Goal: Use online tool/utility: Utilize a website feature to perform a specific function

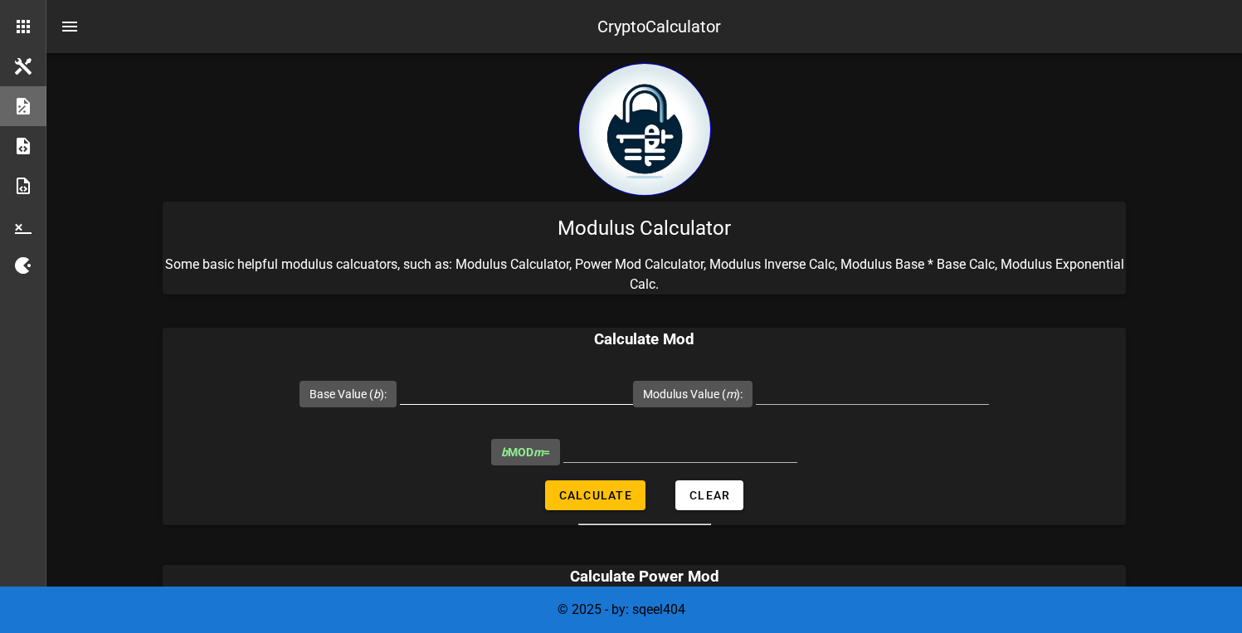
click at [510, 392] on input "Base Value ( b ):" at bounding box center [516, 391] width 233 height 27
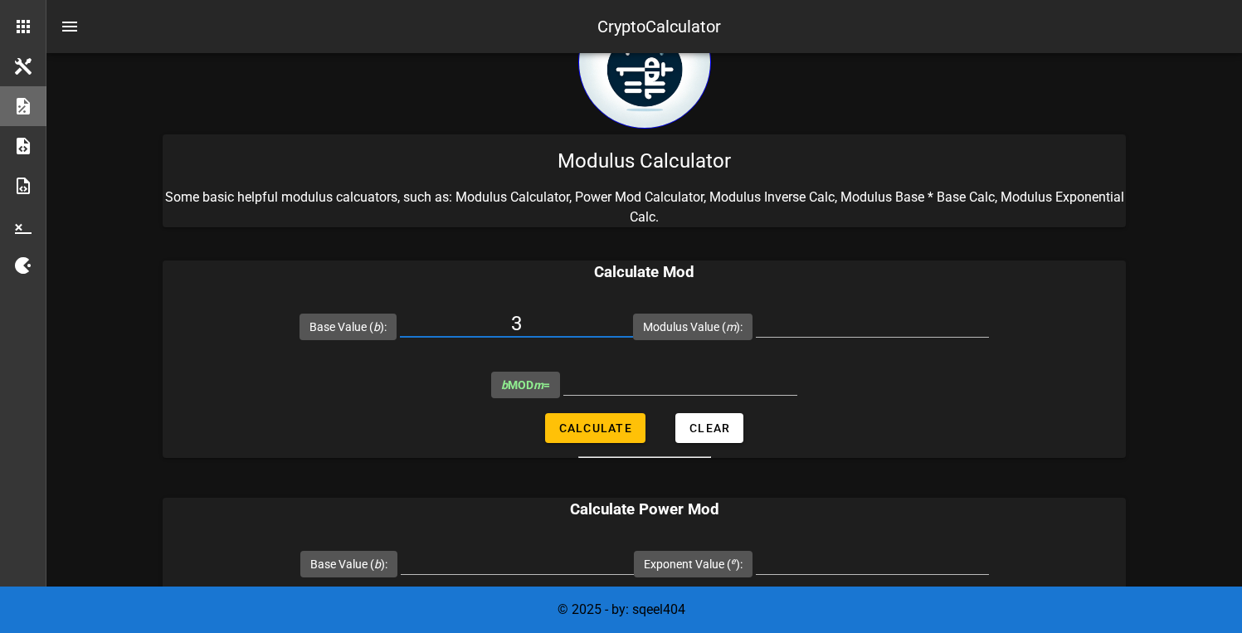
scroll to position [85, 0]
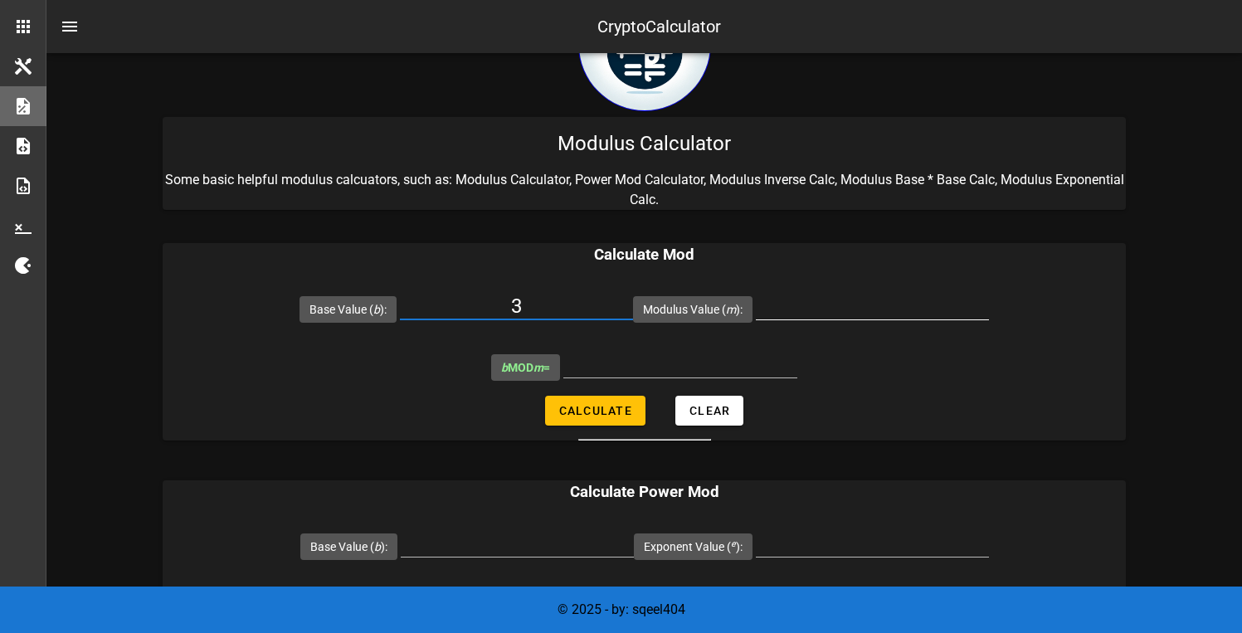
type input "3"
click at [856, 313] on input "Modulus Value ( m ):" at bounding box center [872, 306] width 233 height 27
type input "2"
click at [608, 411] on span "Calculate" at bounding box center [595, 410] width 74 height 13
type input "1"
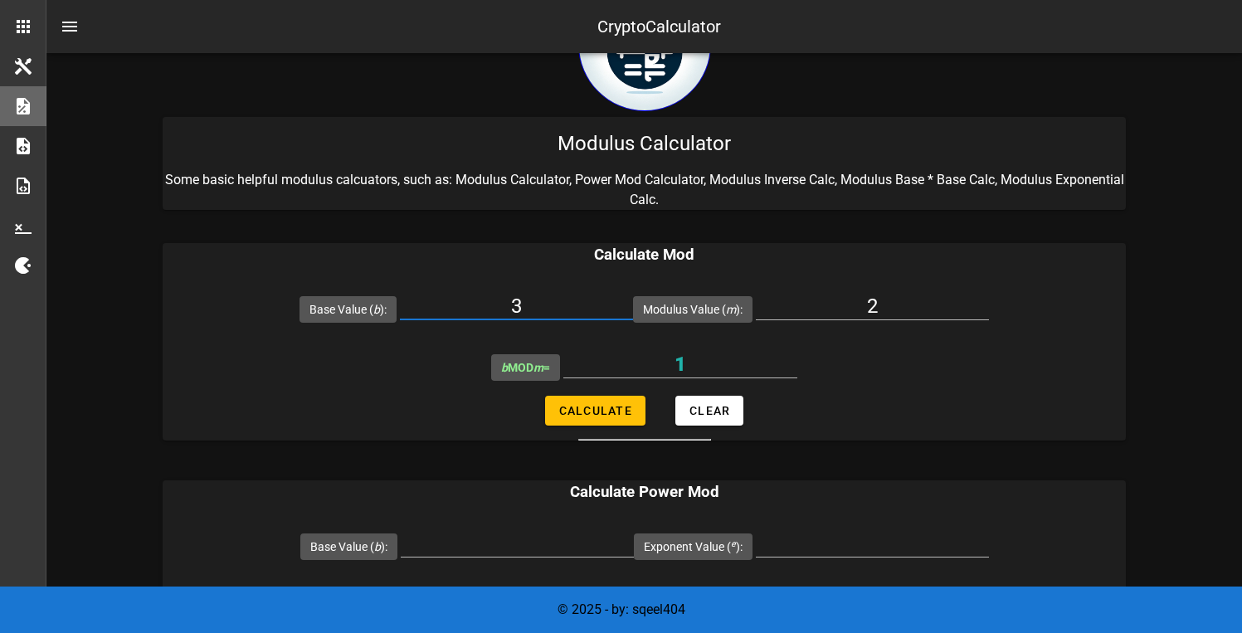
click at [560, 309] on input "3" at bounding box center [516, 306] width 233 height 27
click at [560, 308] on input "3" at bounding box center [516, 306] width 233 height 27
type input "7"
click at [911, 294] on input "2" at bounding box center [872, 306] width 233 height 27
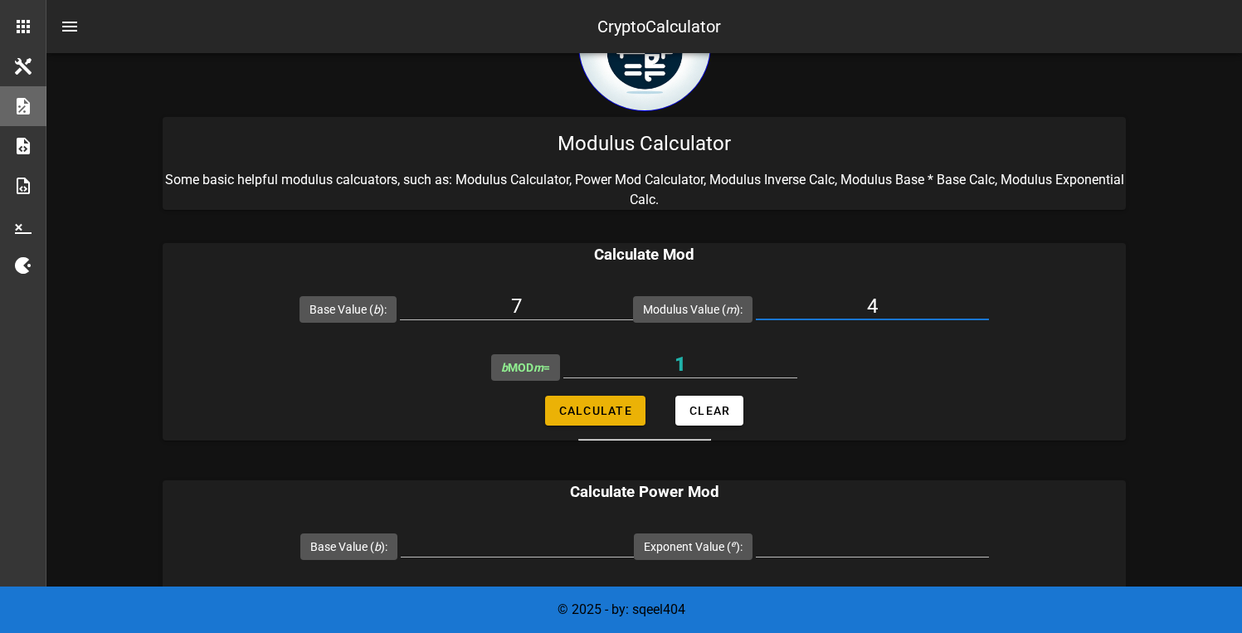
type input "4"
click at [597, 413] on span "Calculate" at bounding box center [595, 410] width 74 height 13
type input "3"
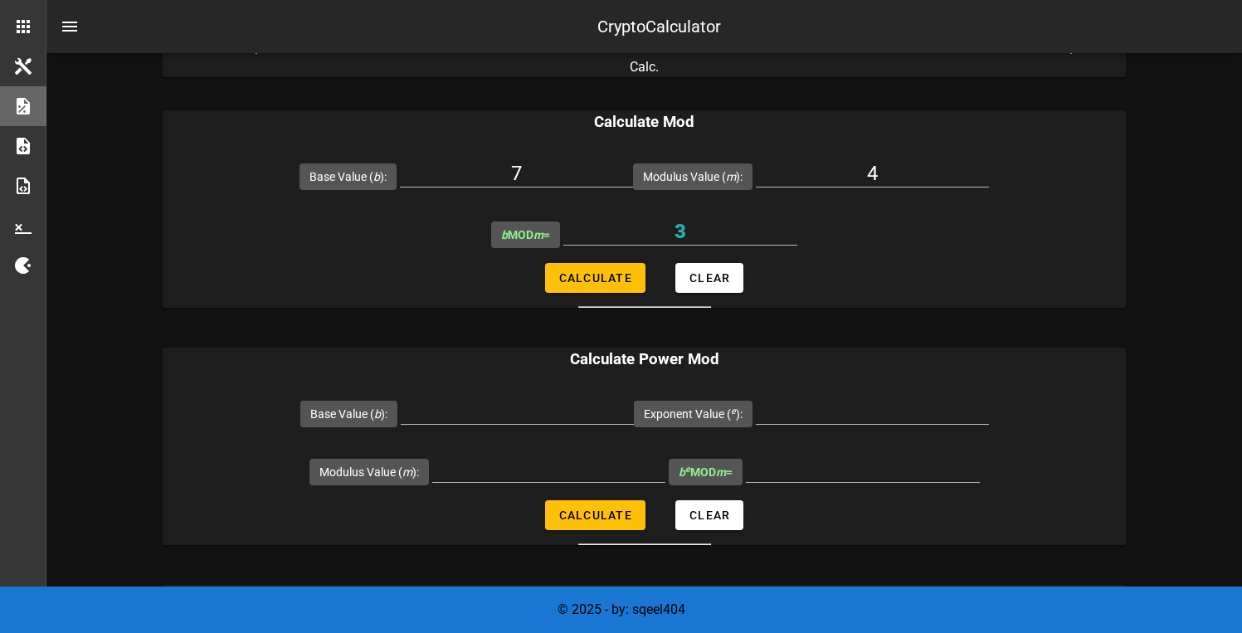
scroll to position [246, 0]
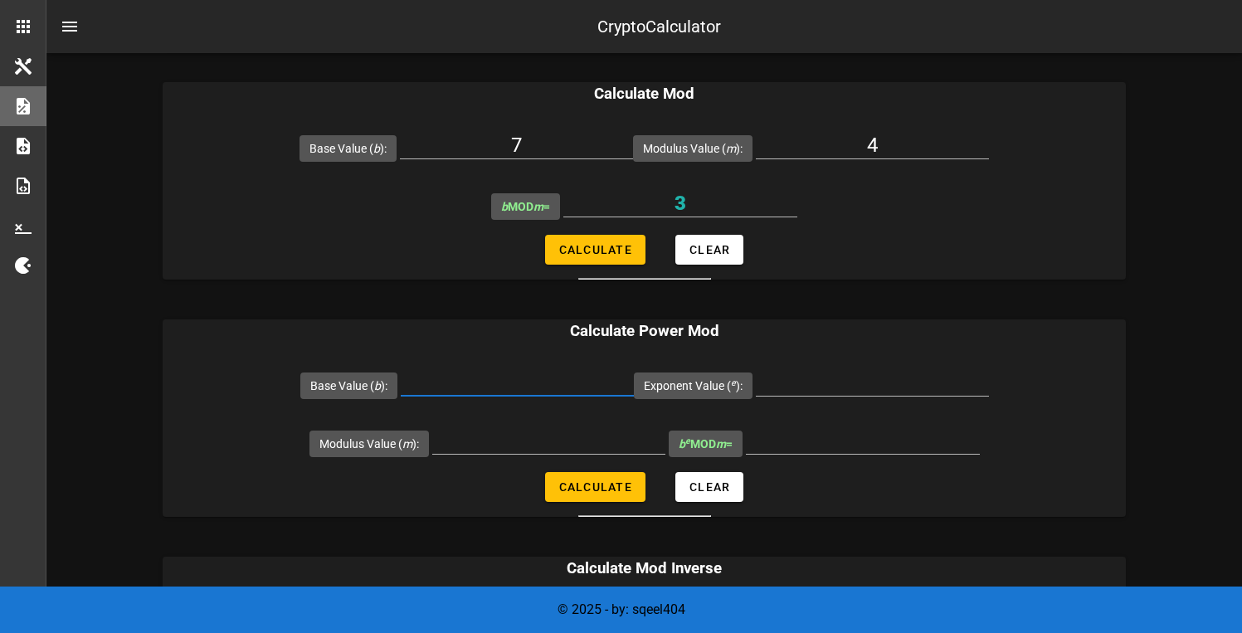
click at [553, 387] on input "Base Value ( b ):" at bounding box center [517, 382] width 233 height 27
type input "3"
click at [875, 384] on input "Exponent Value ( e ):" at bounding box center [872, 382] width 233 height 27
type input "2"
click at [573, 441] on input "Modulus Value ( m ):" at bounding box center [548, 440] width 233 height 27
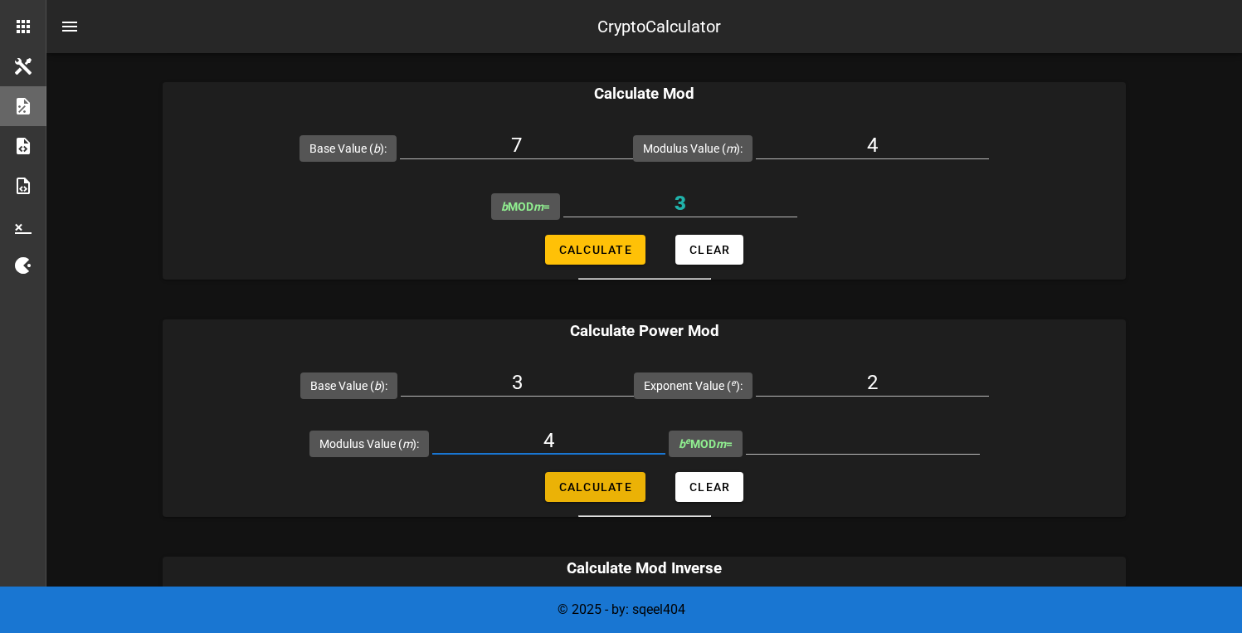
type input "4"
click at [609, 488] on span "Calculate" at bounding box center [595, 486] width 74 height 13
type input "1"
click at [557, 386] on input "3" at bounding box center [517, 382] width 233 height 27
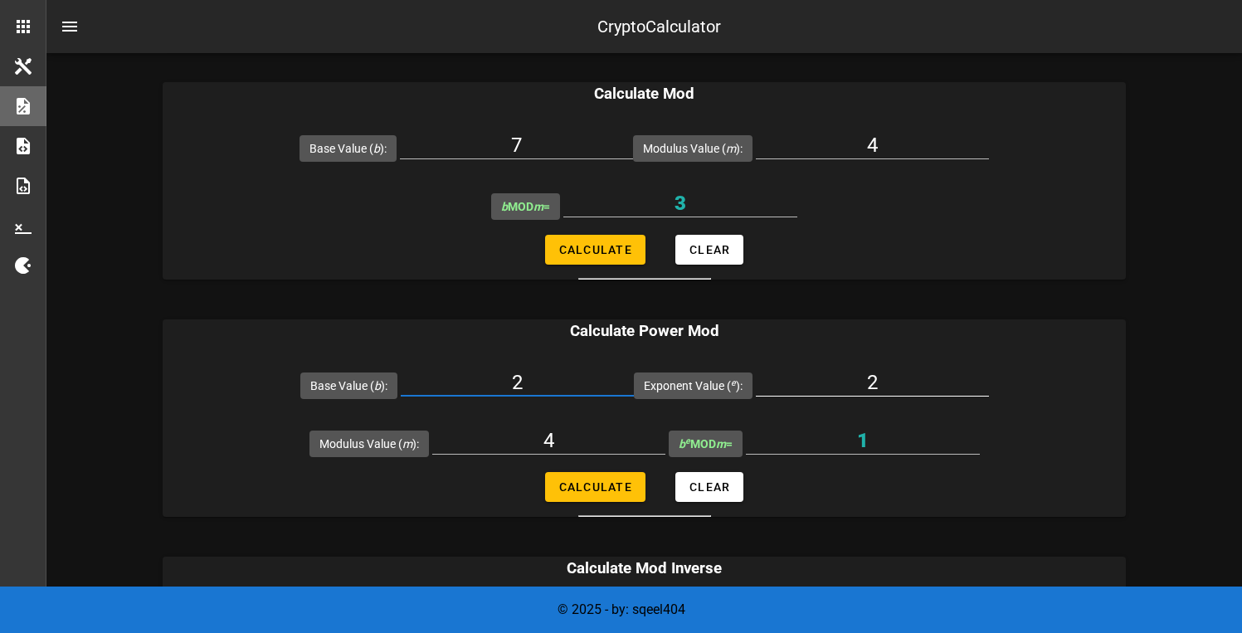
type input "2"
click at [888, 386] on input "2" at bounding box center [872, 382] width 233 height 27
type input "4"
click at [601, 421] on div "4" at bounding box center [548, 444] width 233 height 55
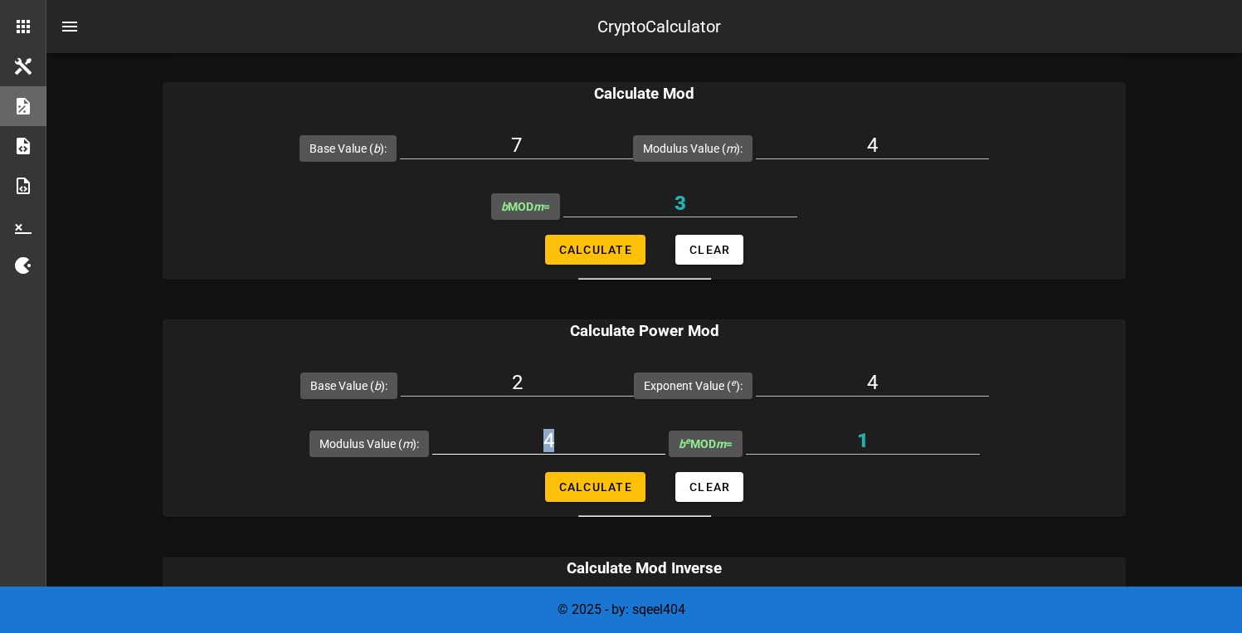
click at [601, 421] on div "4" at bounding box center [548, 444] width 233 height 55
click at [599, 436] on input "4" at bounding box center [548, 440] width 233 height 27
type input "11"
click at [1072, 445] on form "Base Value ( b ): 2 Exponent Value ( e ): 4 Modulus Value ( m ): 11 b e MOD m =…" at bounding box center [644, 436] width 963 height 161
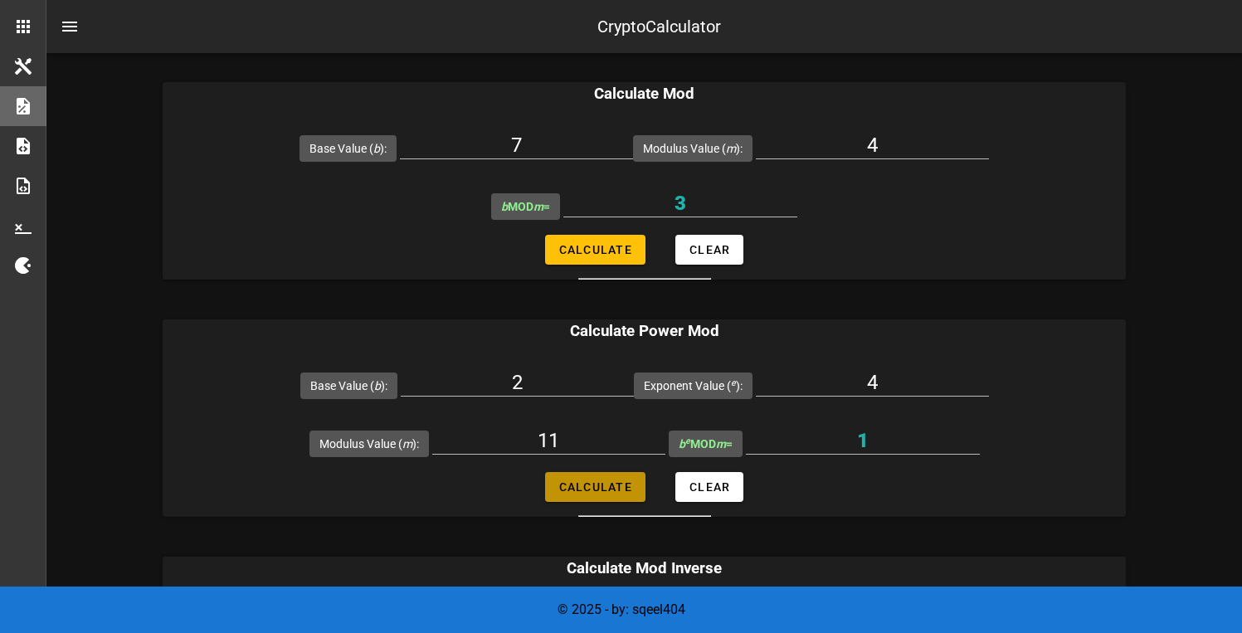
click at [602, 488] on span "Calculate" at bounding box center [595, 486] width 74 height 13
type input "5"
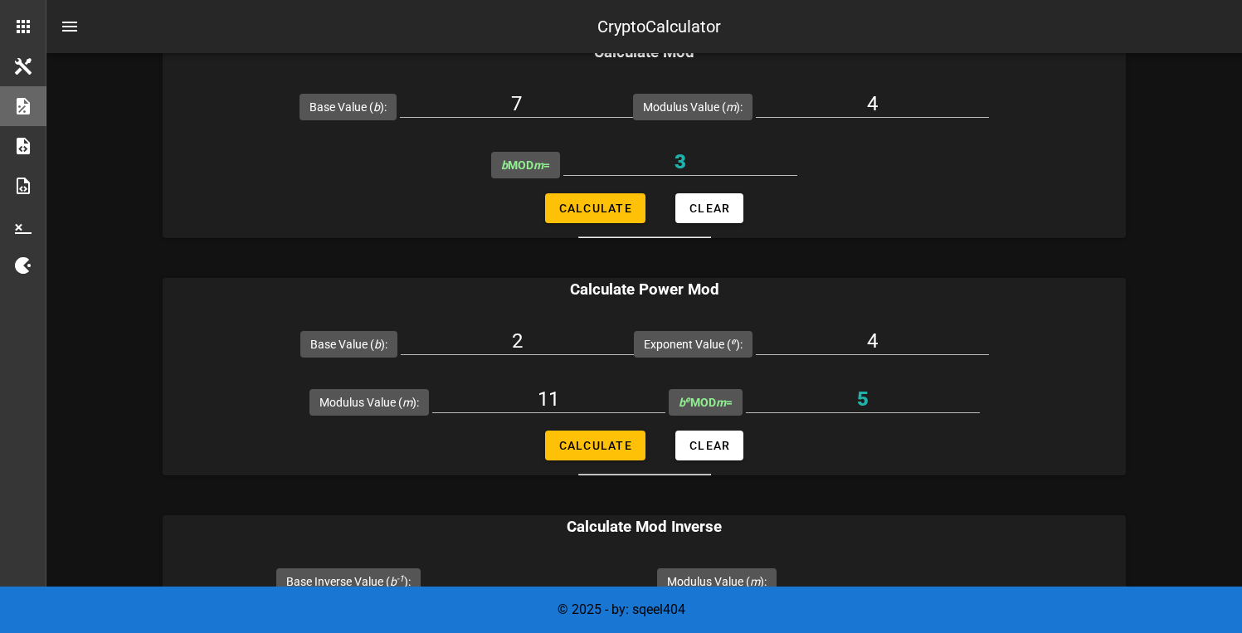
scroll to position [294, 0]
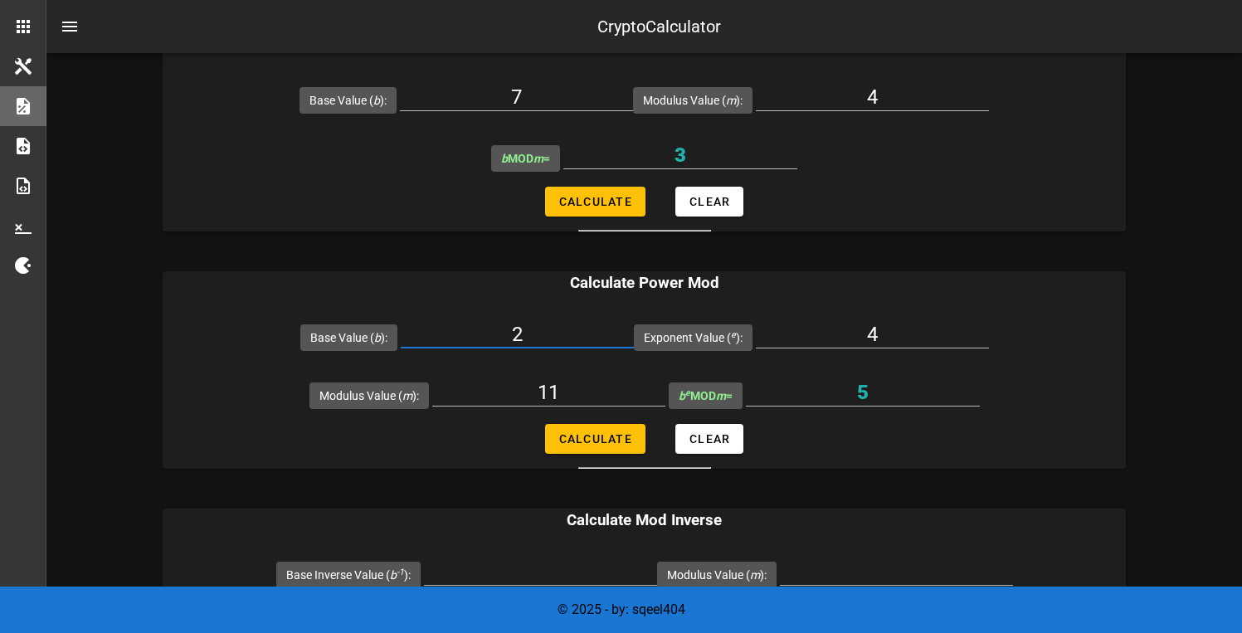
drag, startPoint x: 549, startPoint y: 334, endPoint x: 512, endPoint y: 337, distance: 36.6
click at [512, 337] on input "2" at bounding box center [517, 334] width 233 height 27
drag, startPoint x: 911, startPoint y: 336, endPoint x: 835, endPoint y: 334, distance: 76.4
click at [835, 334] on input "4" at bounding box center [872, 334] width 233 height 27
drag, startPoint x: 587, startPoint y: 397, endPoint x: 536, endPoint y: 395, distance: 50.6
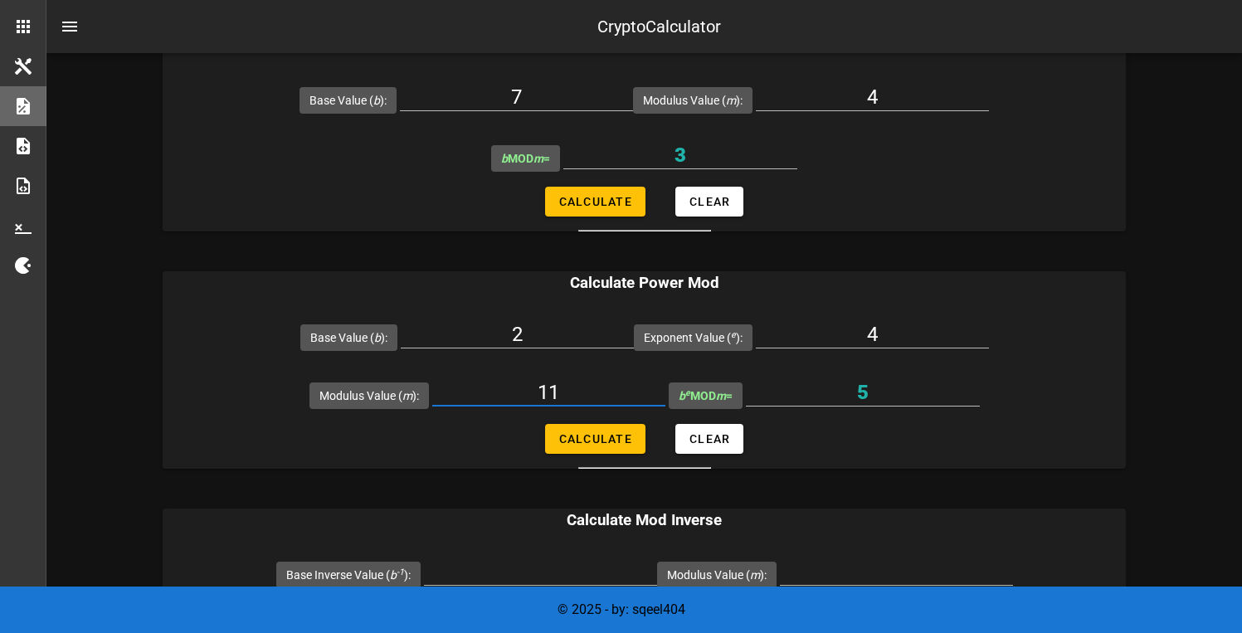
click at [536, 395] on input "11" at bounding box center [548, 392] width 233 height 27
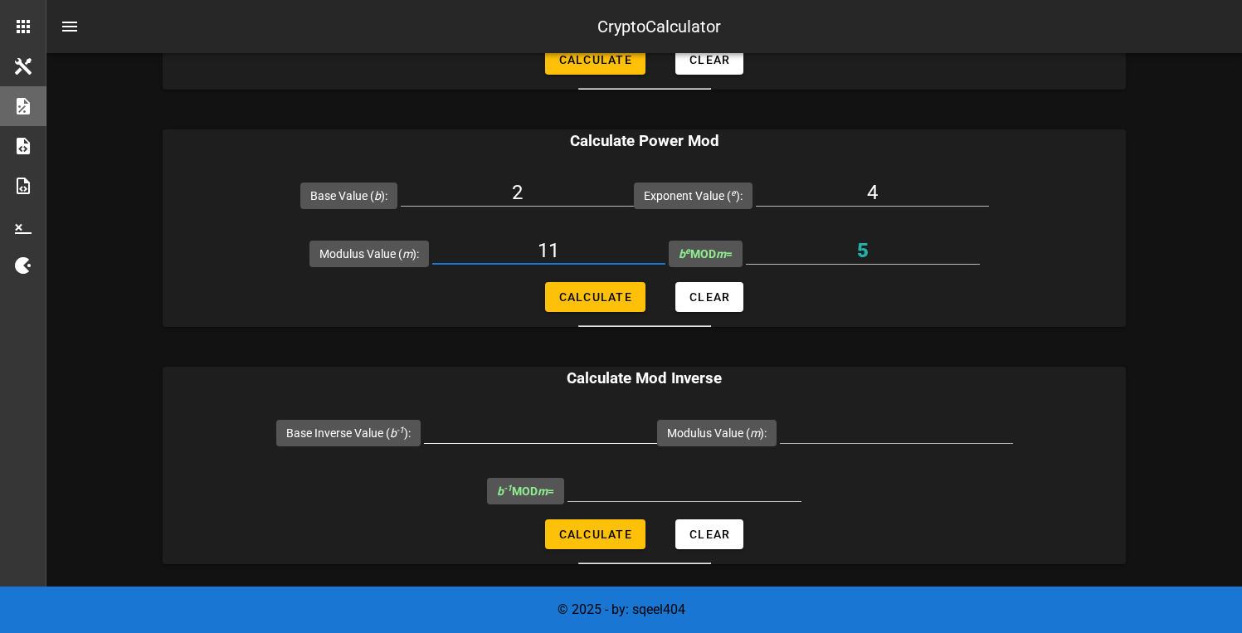
scroll to position [444, 0]
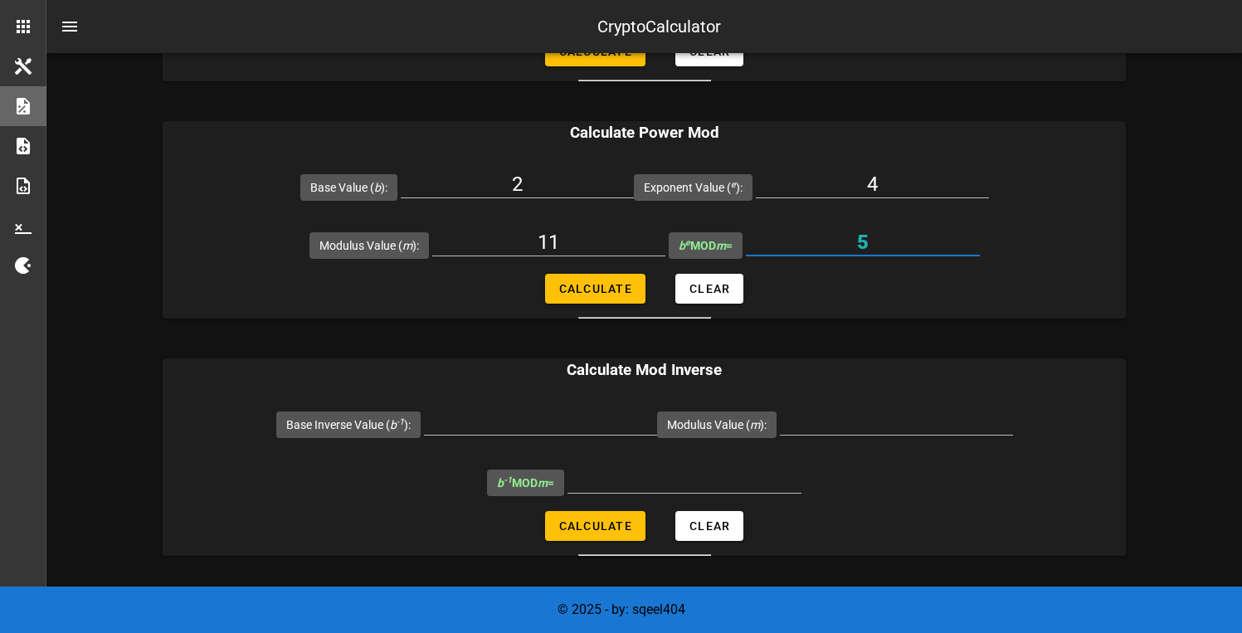
drag, startPoint x: 866, startPoint y: 244, endPoint x: 856, endPoint y: 242, distance: 9.3
click at [856, 242] on input "5" at bounding box center [863, 242] width 234 height 27
click at [562, 423] on input "Base Inverse Value ( b -1 ):" at bounding box center [540, 421] width 233 height 27
type input "5"
drag, startPoint x: 592, startPoint y: 242, endPoint x: 527, endPoint y: 247, distance: 64.9
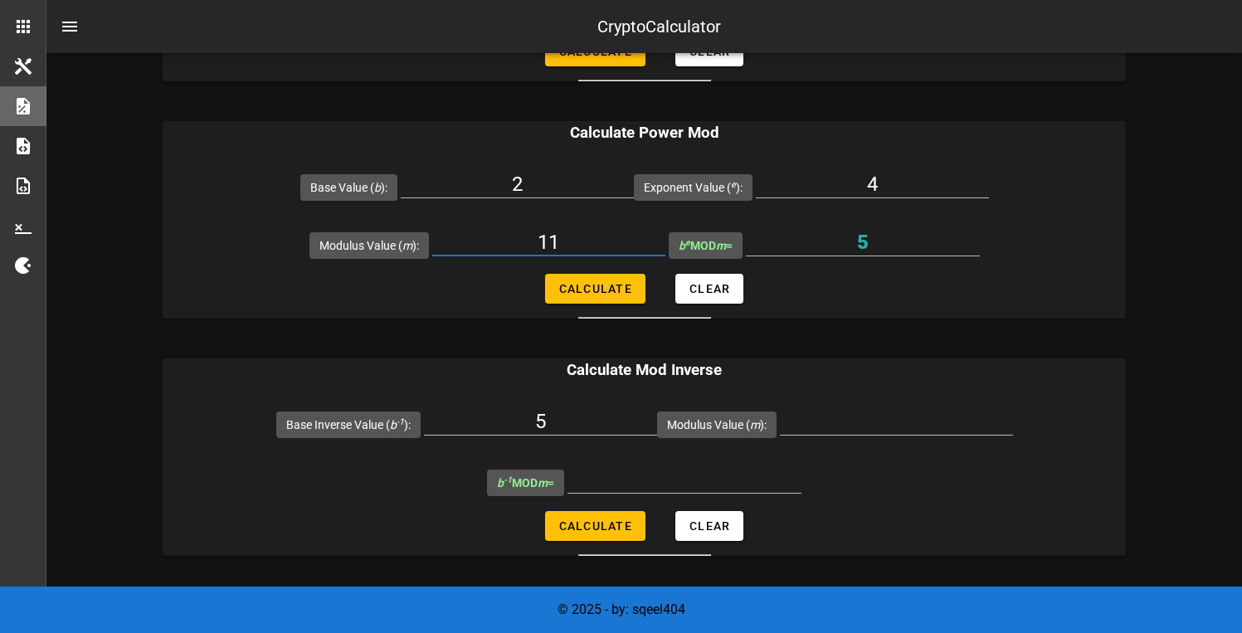
click at [527, 247] on input "11" at bounding box center [548, 242] width 233 height 27
click at [917, 430] on input "Modulus Value ( m ):" at bounding box center [896, 421] width 233 height 27
type input "11"
click at [1106, 470] on form "Base Inverse Value ( b -1 ): 5 Modulus Value ( m ): 11 b -1 MOD m = Calculate C…" at bounding box center [644, 475] width 963 height 161
click at [603, 524] on span "Calculate" at bounding box center [595, 525] width 74 height 13
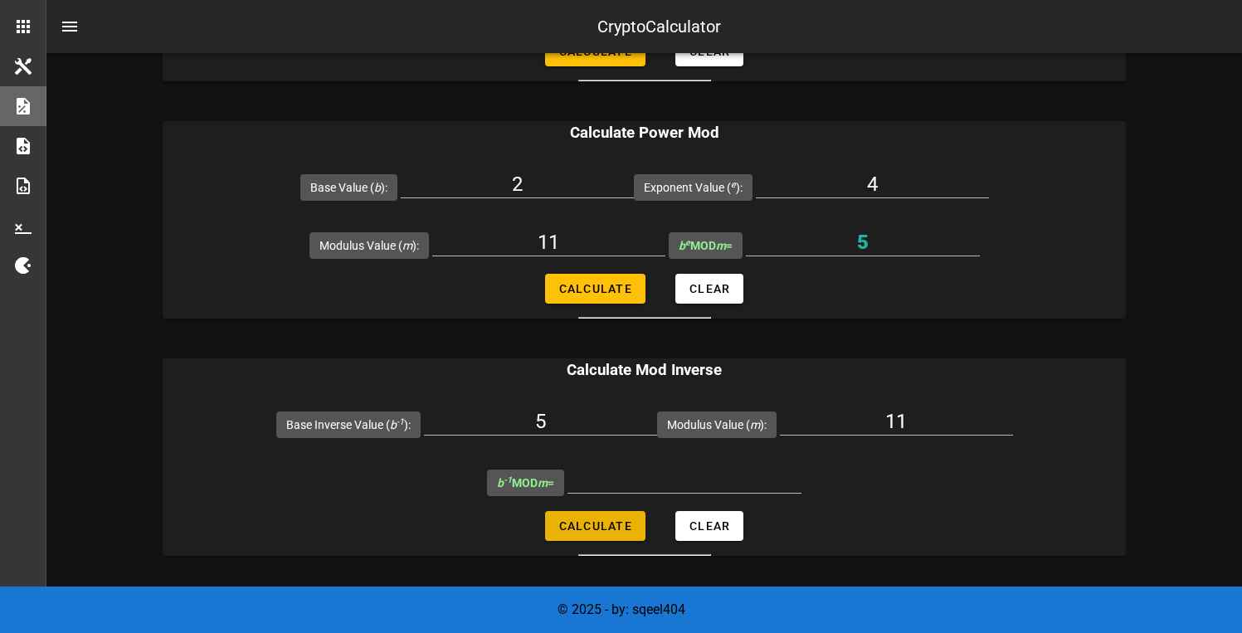
type input "9"
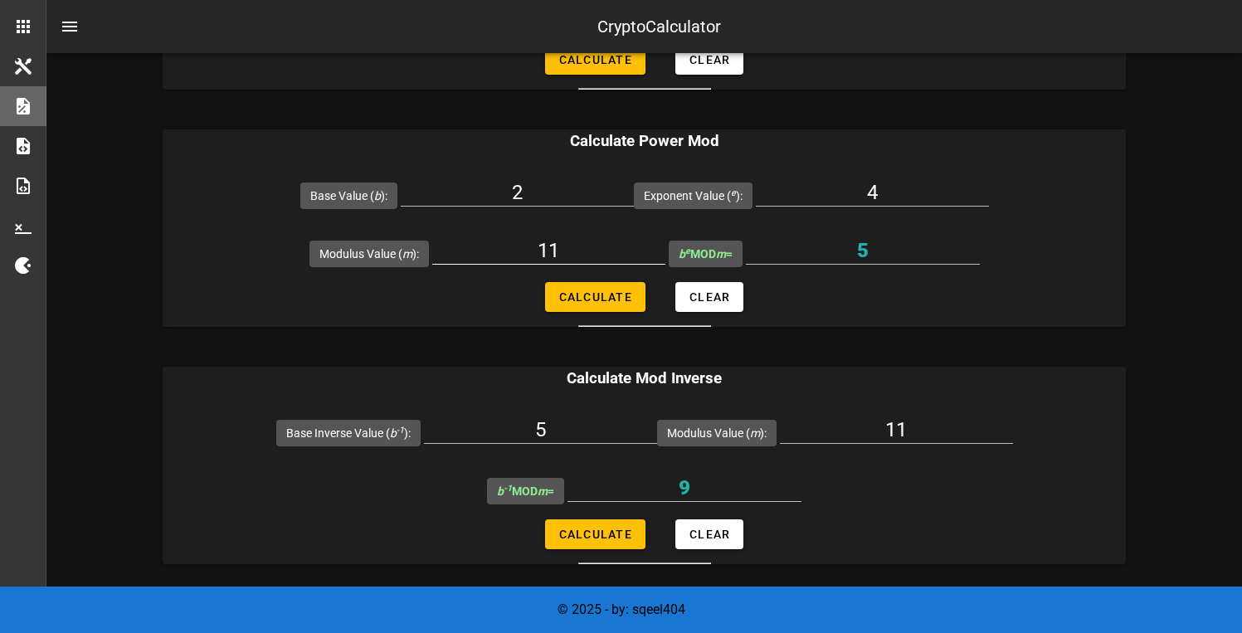
scroll to position [431, 0]
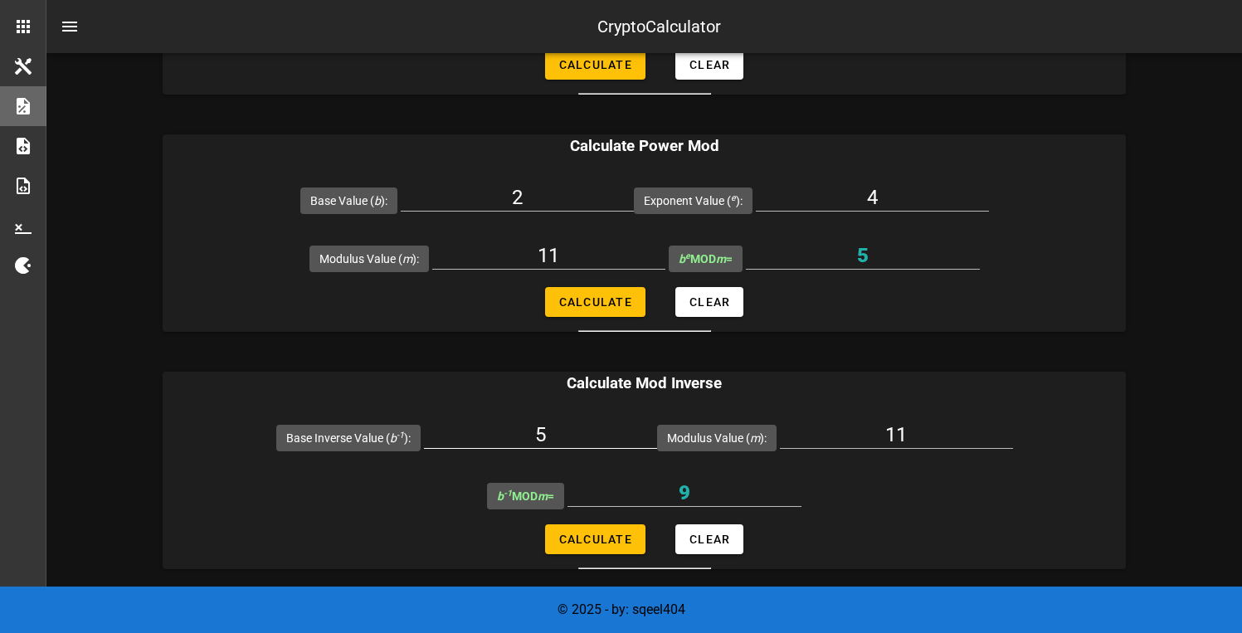
click at [572, 436] on input "5" at bounding box center [540, 435] width 233 height 27
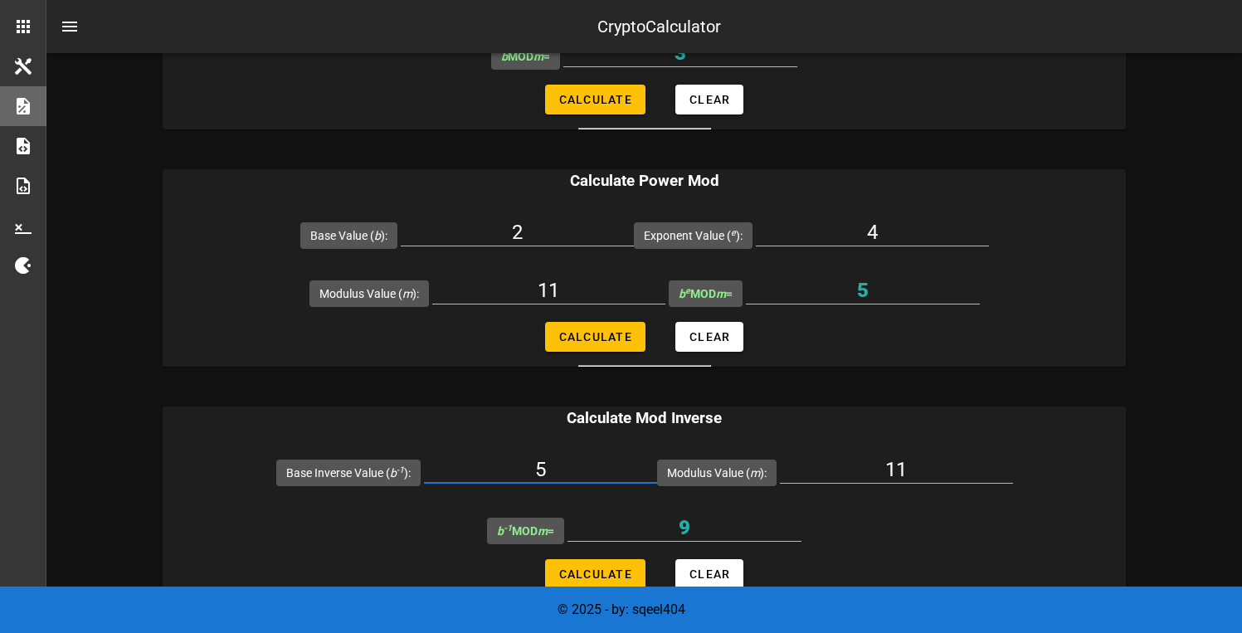
scroll to position [412, 0]
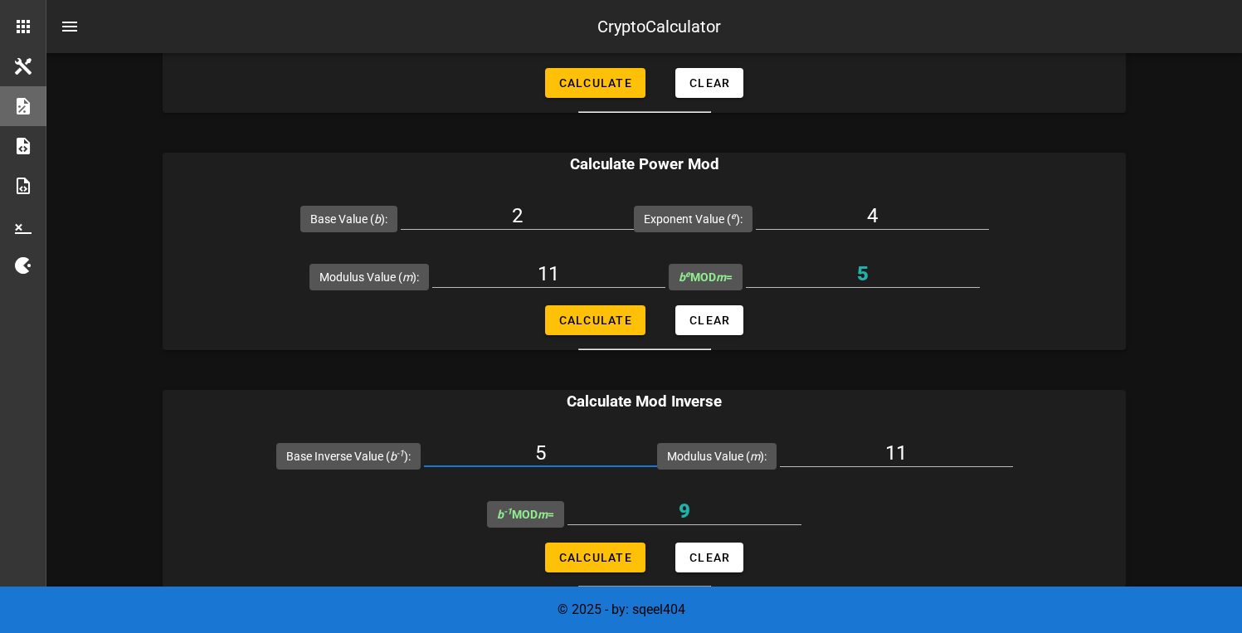
click at [608, 446] on input "5" at bounding box center [540, 453] width 233 height 27
type input "3"
click at [914, 452] on input "11" at bounding box center [896, 453] width 233 height 27
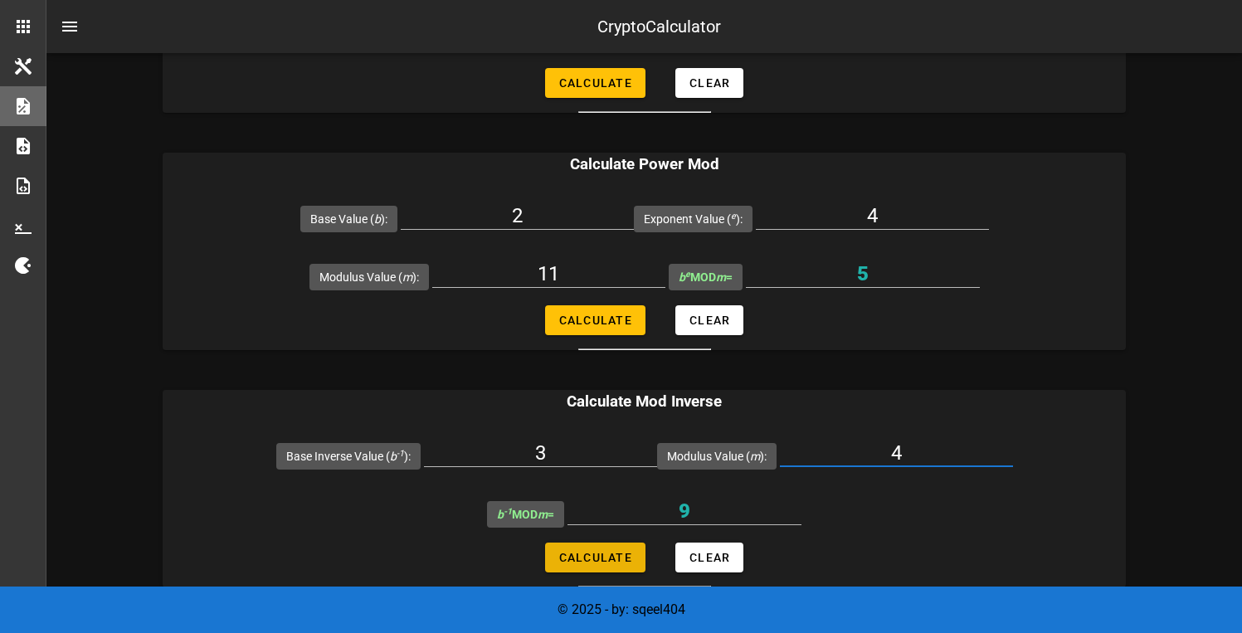
type input "4"
click at [568, 547] on button "Calculate" at bounding box center [595, 558] width 100 height 30
type input "3"
click at [871, 531] on form "Base Inverse Value ( b -1 ): 3 Modulus Value ( m ): 4 b -1 MOD m = 3 Calculate …" at bounding box center [644, 507] width 963 height 161
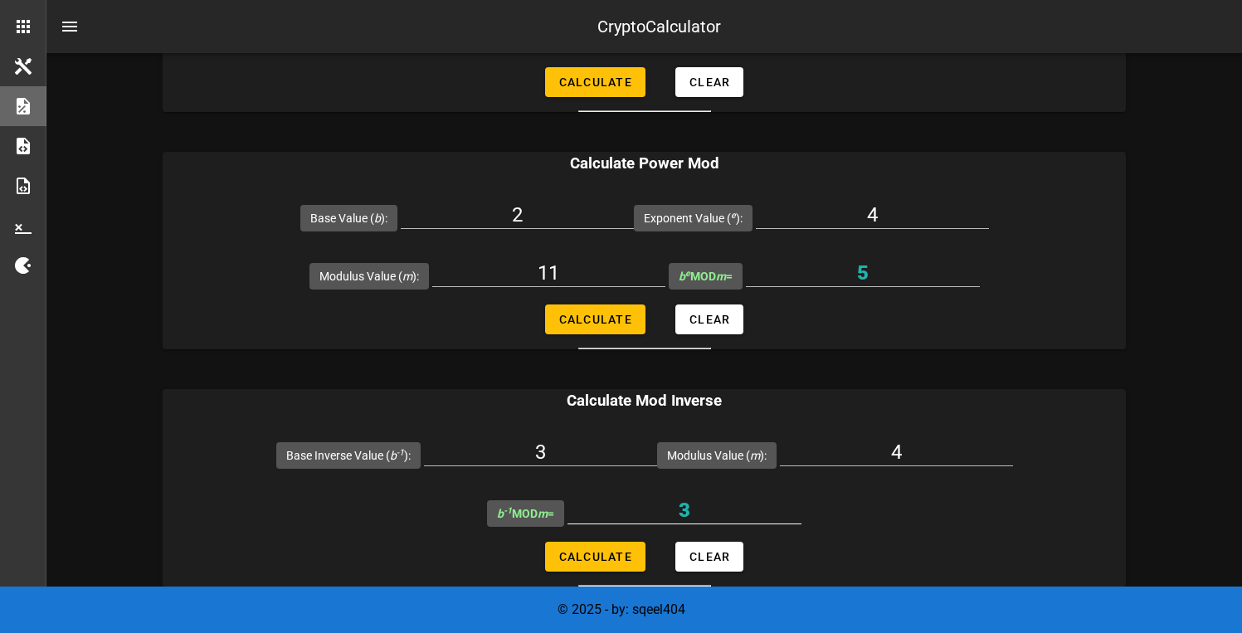
click at [705, 516] on input "3" at bounding box center [685, 510] width 234 height 27
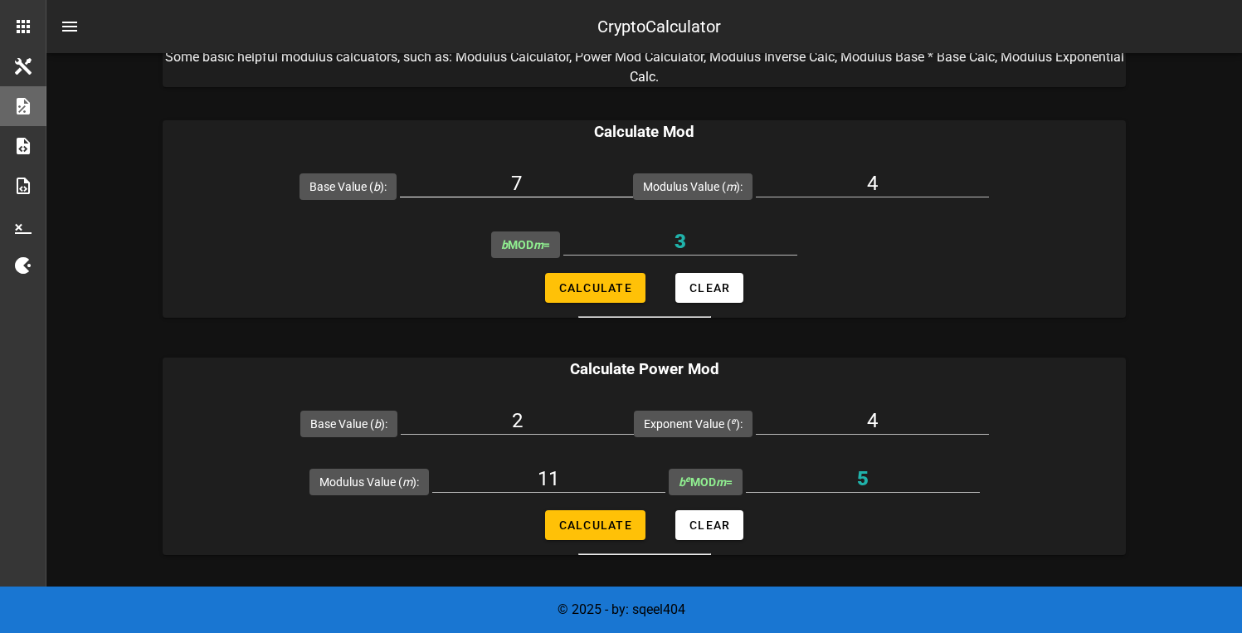
scroll to position [206, 0]
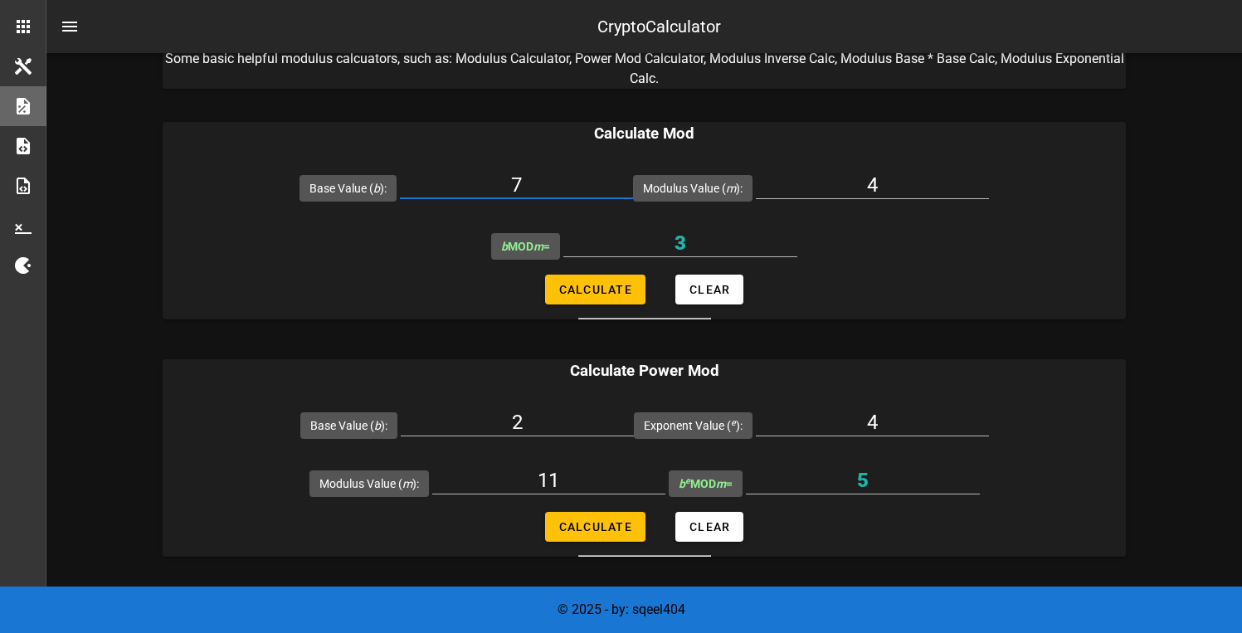
drag, startPoint x: 553, startPoint y: 187, endPoint x: 467, endPoint y: 186, distance: 85.5
click at [467, 186] on input "7" at bounding box center [516, 185] width 233 height 27
click at [555, 191] on input "7" at bounding box center [516, 185] width 233 height 27
type input "3"
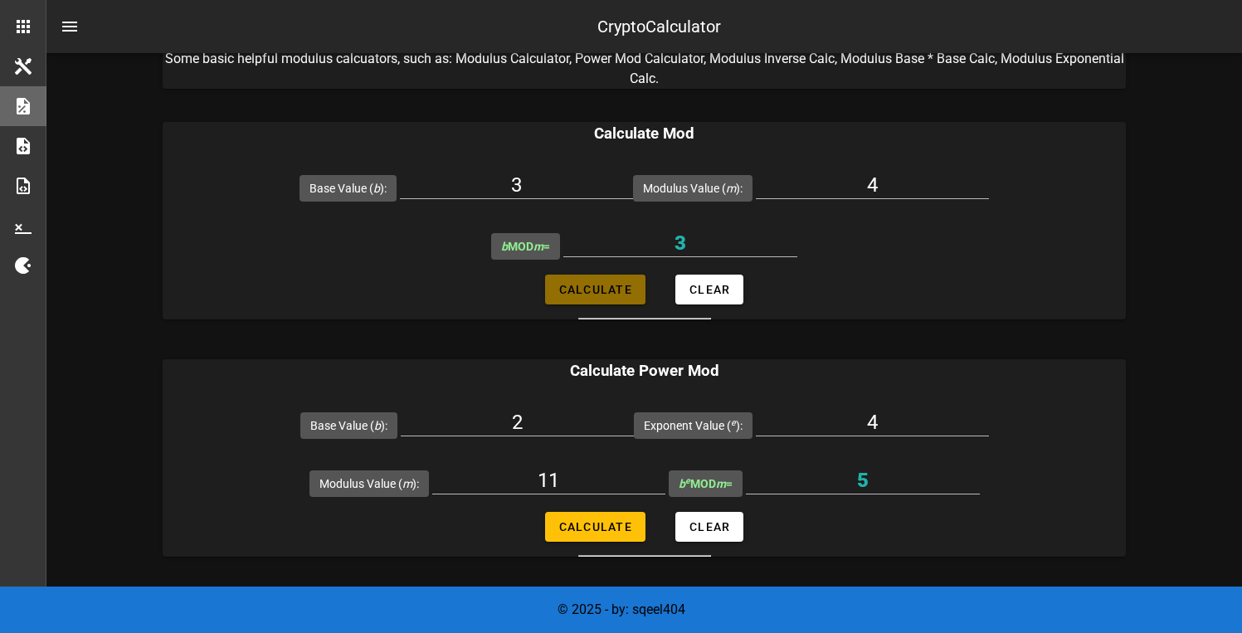
click at [598, 292] on span "Calculate" at bounding box center [595, 289] width 74 height 13
type input "3"
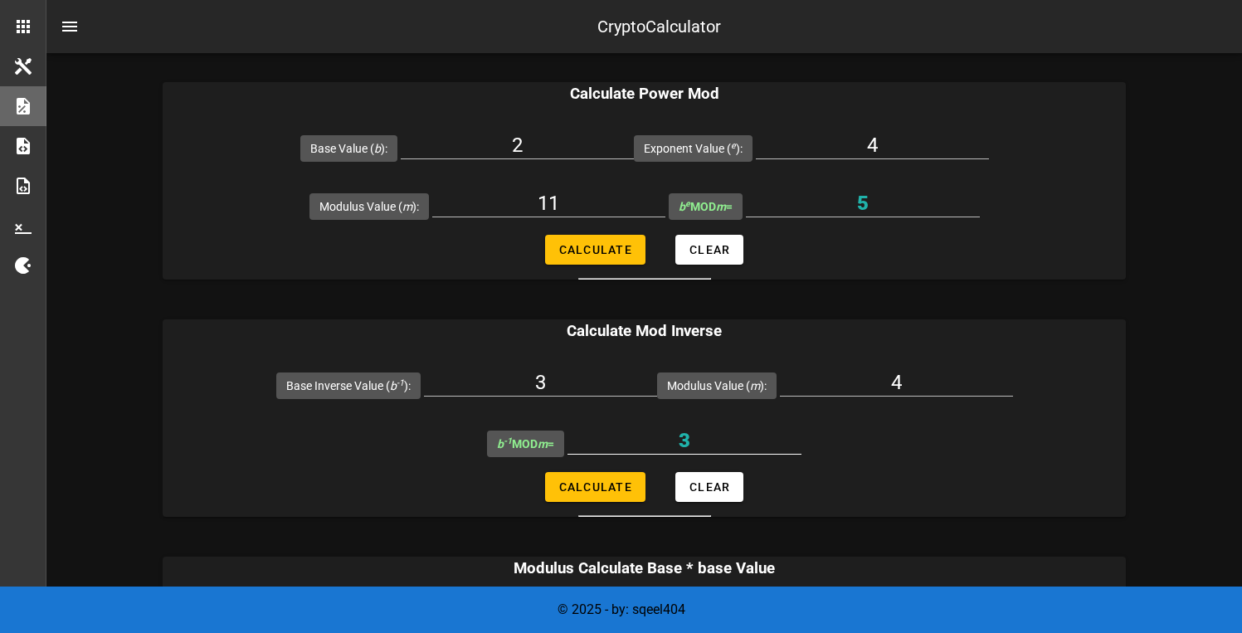
scroll to position [500, 0]
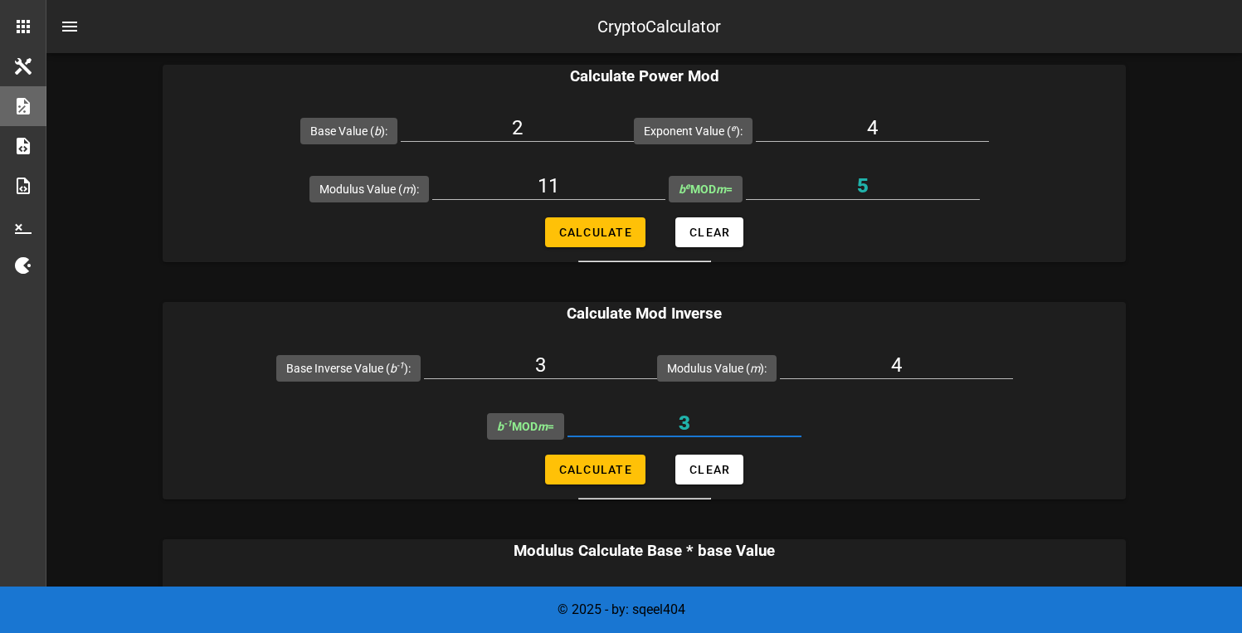
drag, startPoint x: 701, startPoint y: 428, endPoint x: 661, endPoint y: 427, distance: 40.7
click at [661, 427] on input "3" at bounding box center [685, 423] width 234 height 27
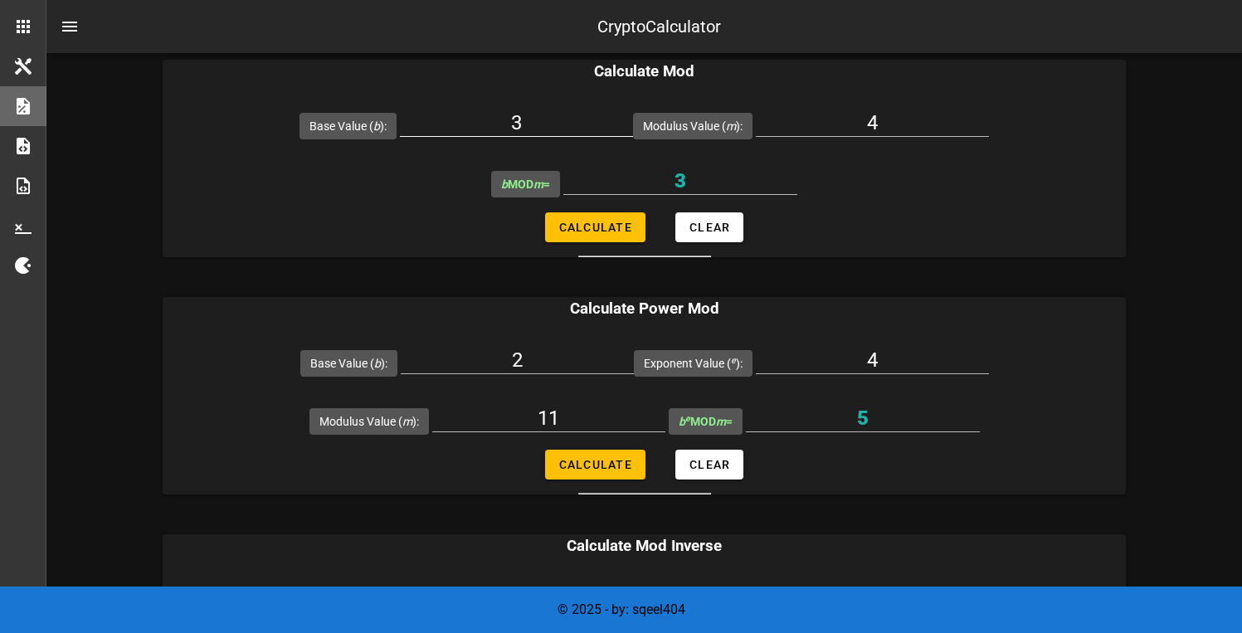
scroll to position [266, 0]
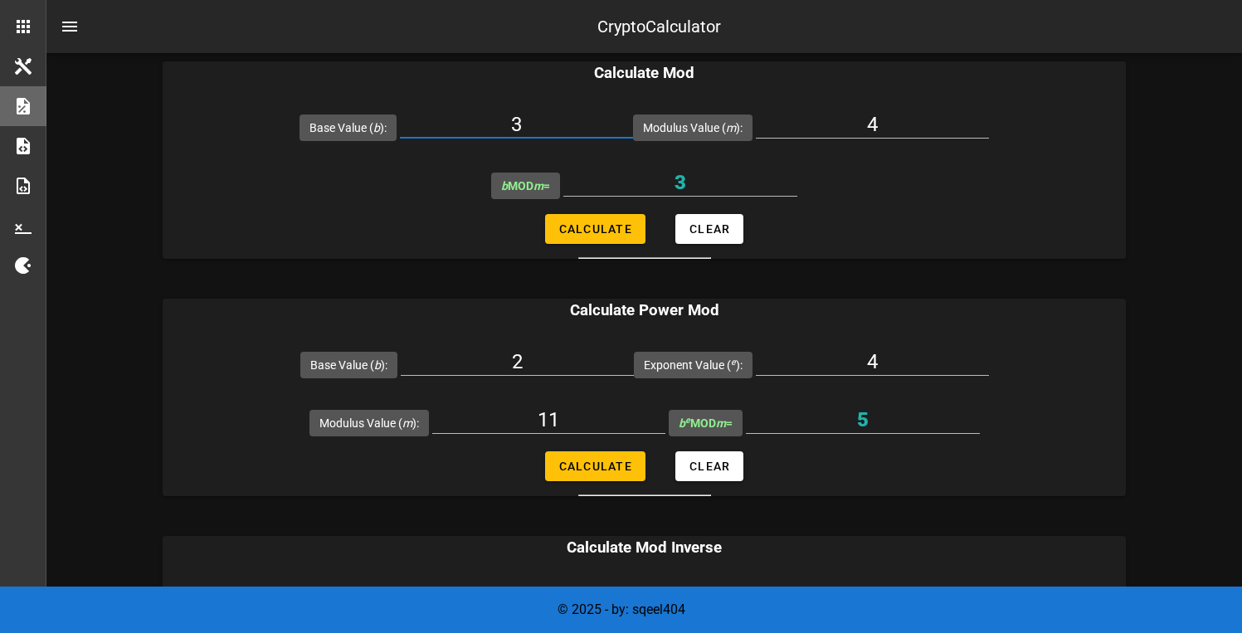
click at [551, 121] on input "3" at bounding box center [516, 124] width 233 height 27
type input "7"
click at [588, 221] on button "Calculate" at bounding box center [595, 229] width 100 height 30
type input "3"
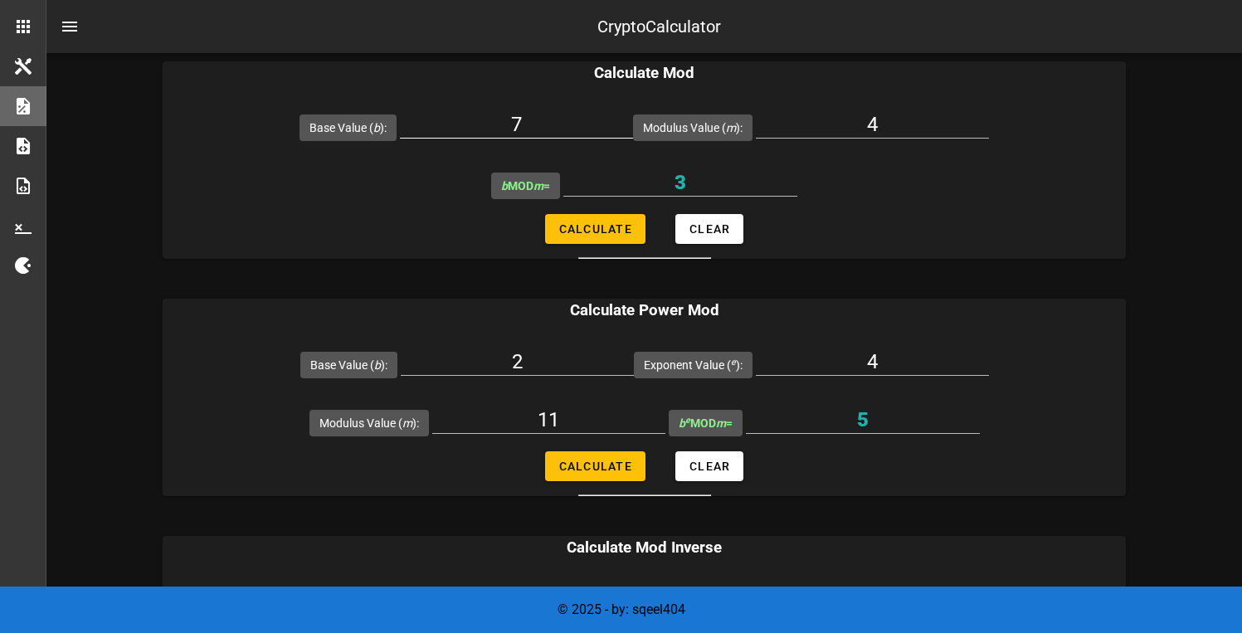
click at [545, 122] on input "7" at bounding box center [516, 124] width 233 height 27
type input "11"
click at [582, 222] on span "Calculate" at bounding box center [595, 228] width 74 height 13
type input "3"
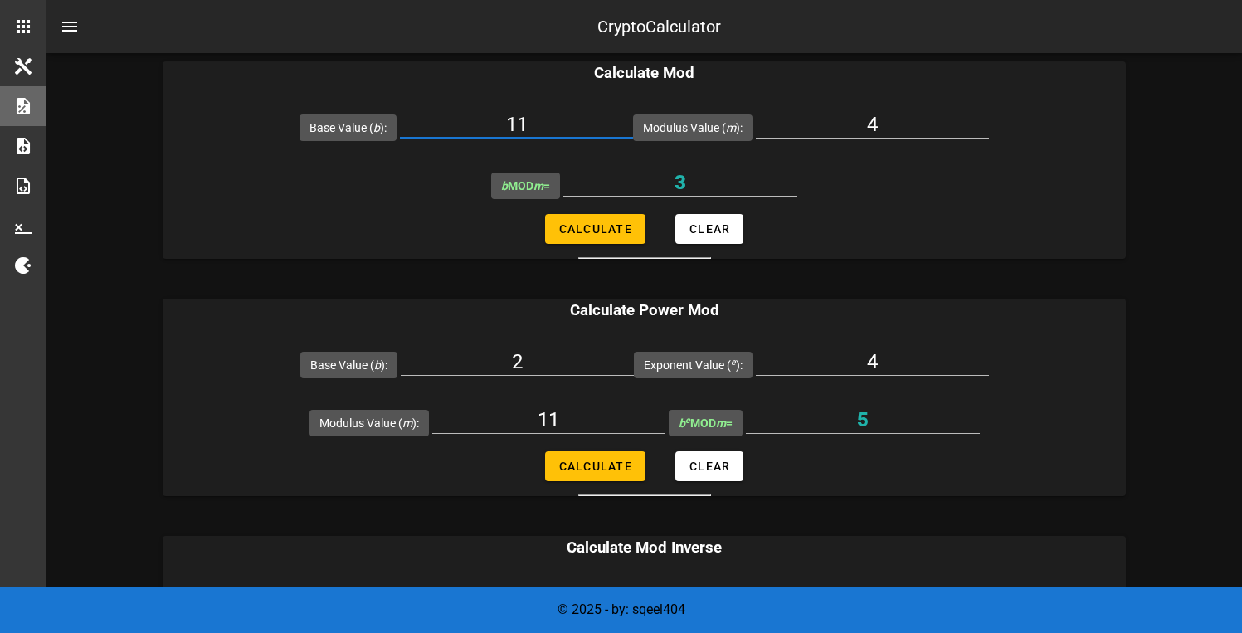
click at [557, 129] on input "11" at bounding box center [516, 124] width 233 height 27
type input "15"
click at [592, 228] on span "Calculate" at bounding box center [595, 228] width 74 height 13
type input "3"
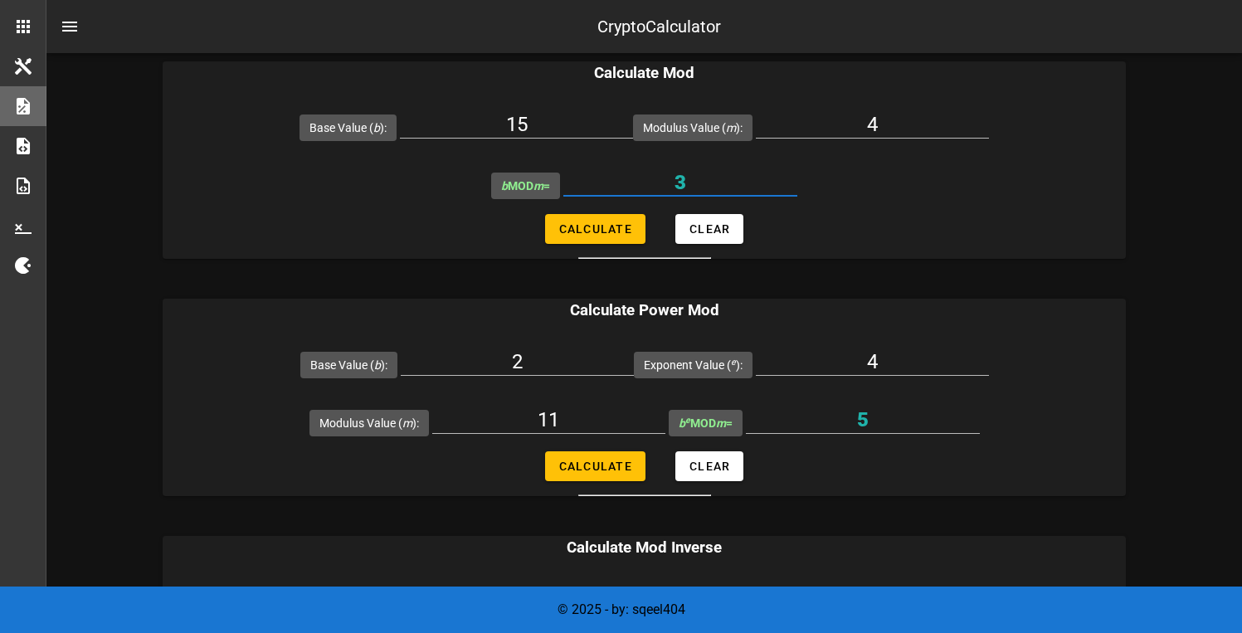
drag, startPoint x: 710, startPoint y: 184, endPoint x: 664, endPoint y: 188, distance: 45.8
click at [664, 188] on input "3" at bounding box center [680, 182] width 234 height 27
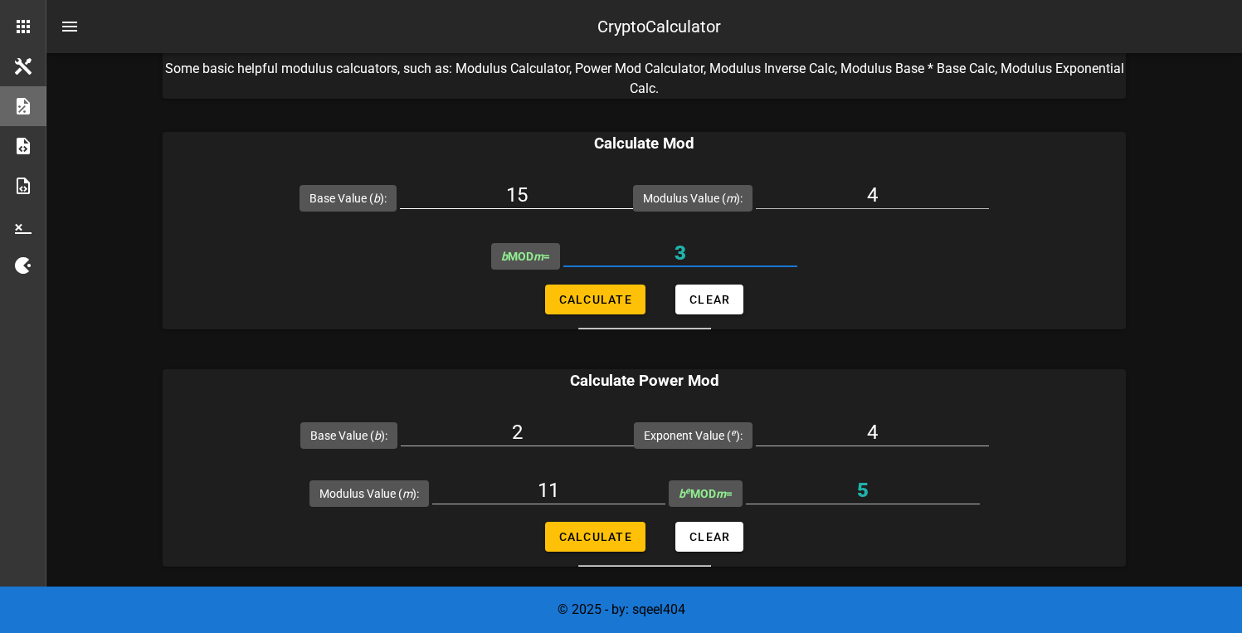
scroll to position [306, 0]
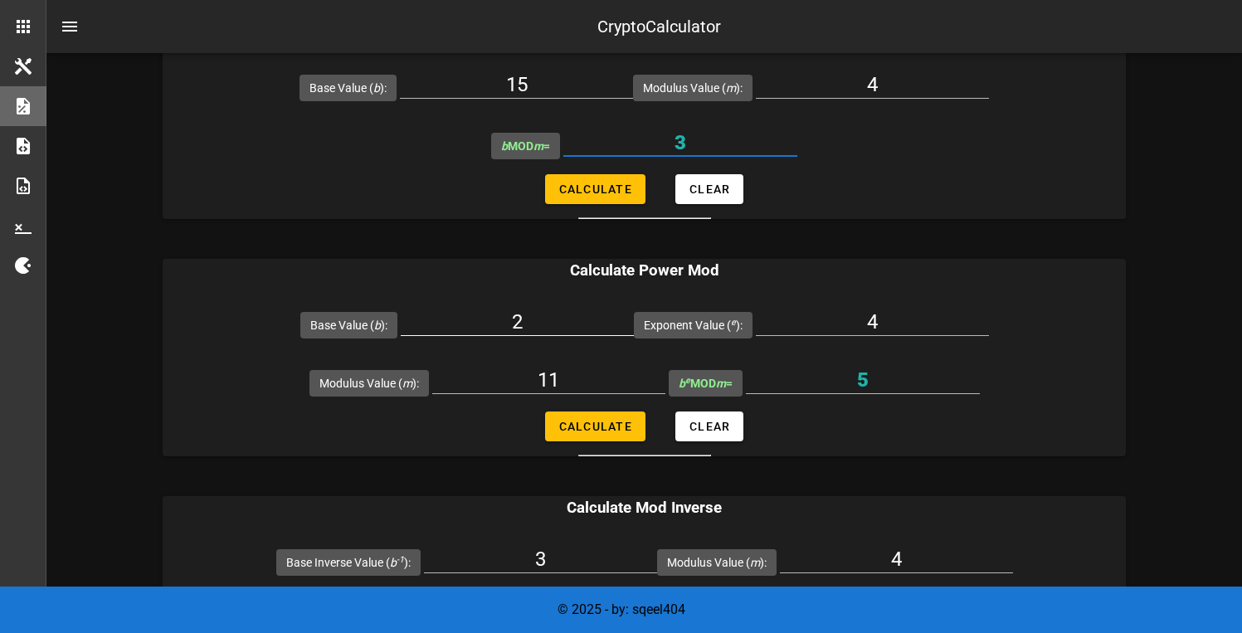
click at [530, 320] on input "2" at bounding box center [517, 322] width 233 height 27
drag, startPoint x: 530, startPoint y: 320, endPoint x: 548, endPoint y: 322, distance: 17.5
click at [530, 322] on input "2" at bounding box center [517, 322] width 233 height 27
type input "19"
click at [851, 319] on input "4" at bounding box center [872, 322] width 233 height 27
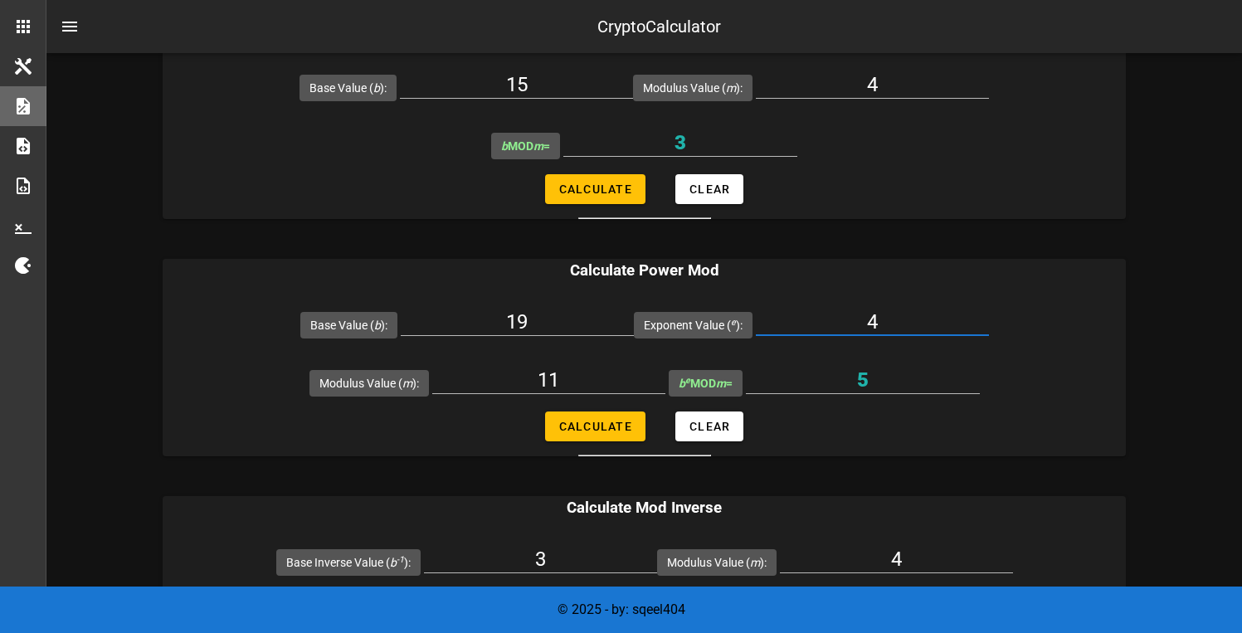
drag, startPoint x: 851, startPoint y: 319, endPoint x: 880, endPoint y: 321, distance: 28.3
click at [851, 321] on input "4" at bounding box center [872, 322] width 233 height 27
type input "5"
click at [629, 390] on input "11" at bounding box center [548, 380] width 233 height 27
type input "119"
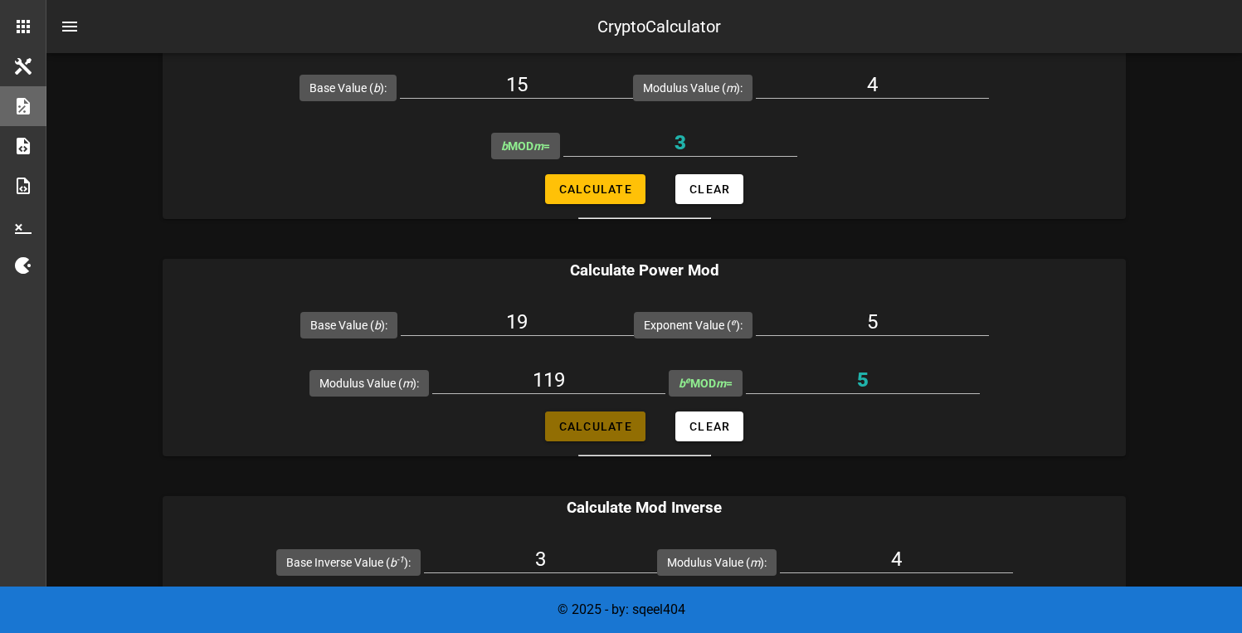
click at [593, 426] on span "Calculate" at bounding box center [595, 426] width 74 height 13
type input "66"
click at [562, 317] on input "19" at bounding box center [517, 322] width 233 height 27
type input "66"
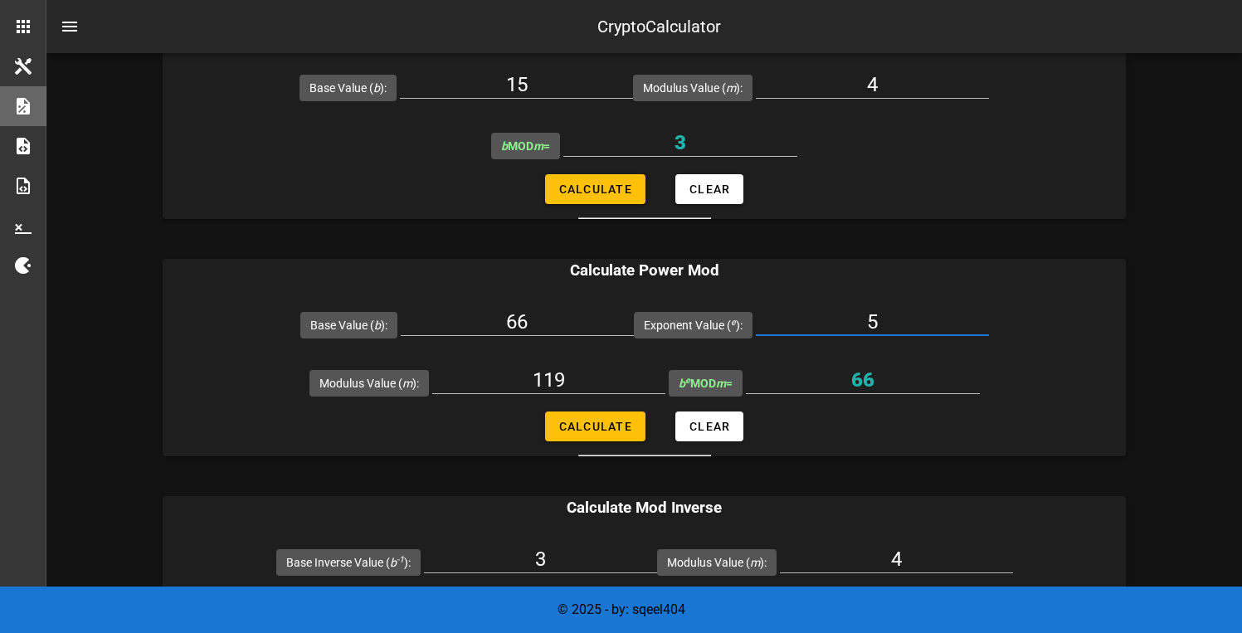
click at [866, 314] on input "5" at bounding box center [872, 322] width 233 height 27
type input "77"
click at [622, 388] on input "119" at bounding box center [548, 380] width 233 height 27
click at [611, 424] on span "Calculate" at bounding box center [595, 426] width 74 height 13
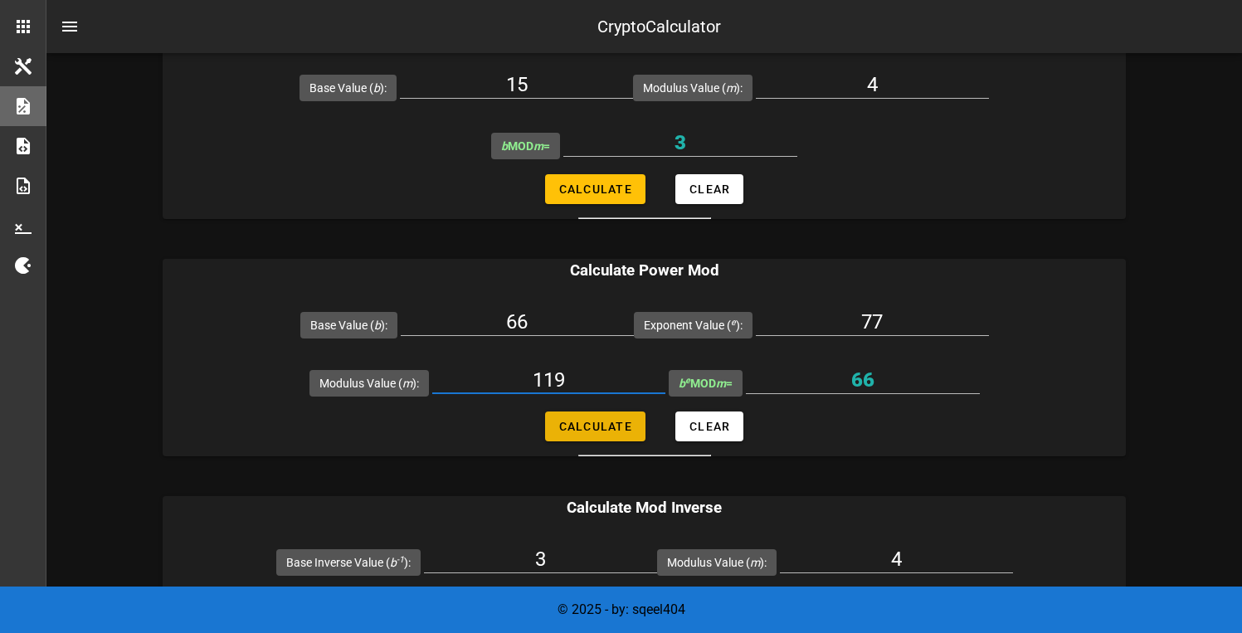
type input "19"
